Goal: Obtain resource: Obtain resource

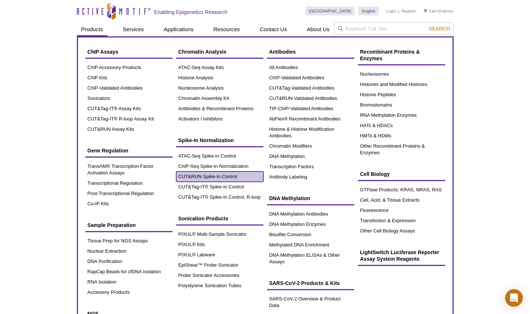
click at [198, 176] on link "CUT&RUN Spike-In Control" at bounding box center [219, 177] width 87 height 10
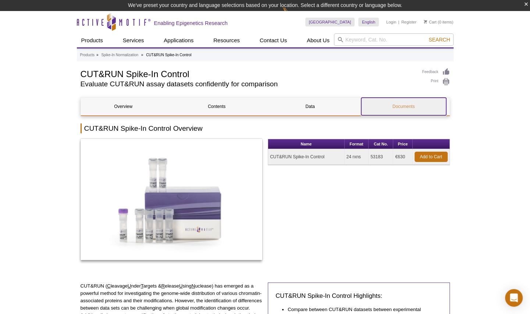
click at [399, 104] on link "Documents" at bounding box center [403, 107] width 85 height 18
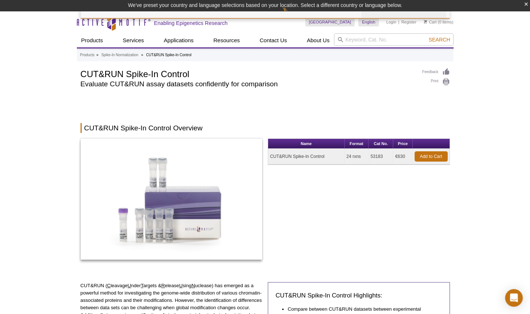
scroll to position [861, 0]
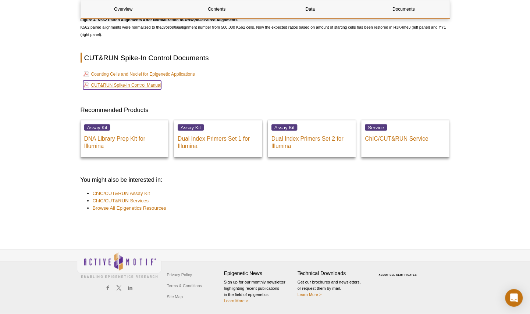
click at [156, 81] on link "CUT&RUN Spike-In Control Manual" at bounding box center [122, 85] width 78 height 9
